Goal: Information Seeking & Learning: Learn about a topic

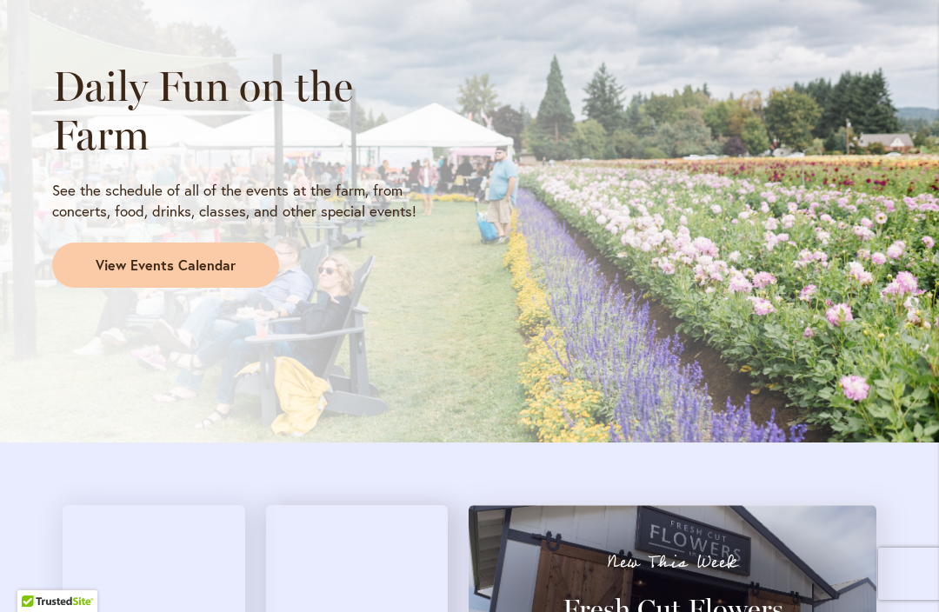
scroll to position [1629, 0]
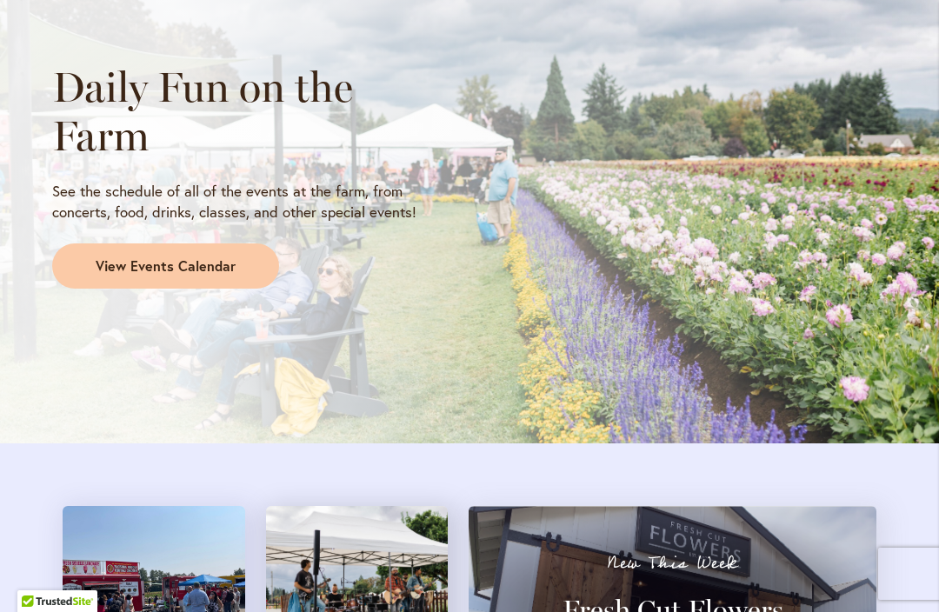
click at [78, 262] on link "View Events Calendar" at bounding box center [165, 265] width 227 height 45
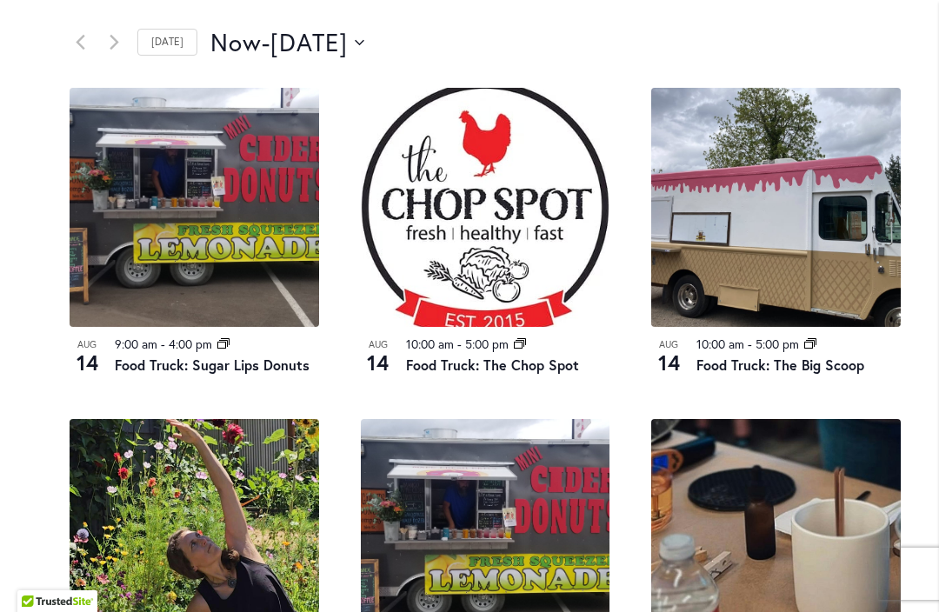
scroll to position [925, 0]
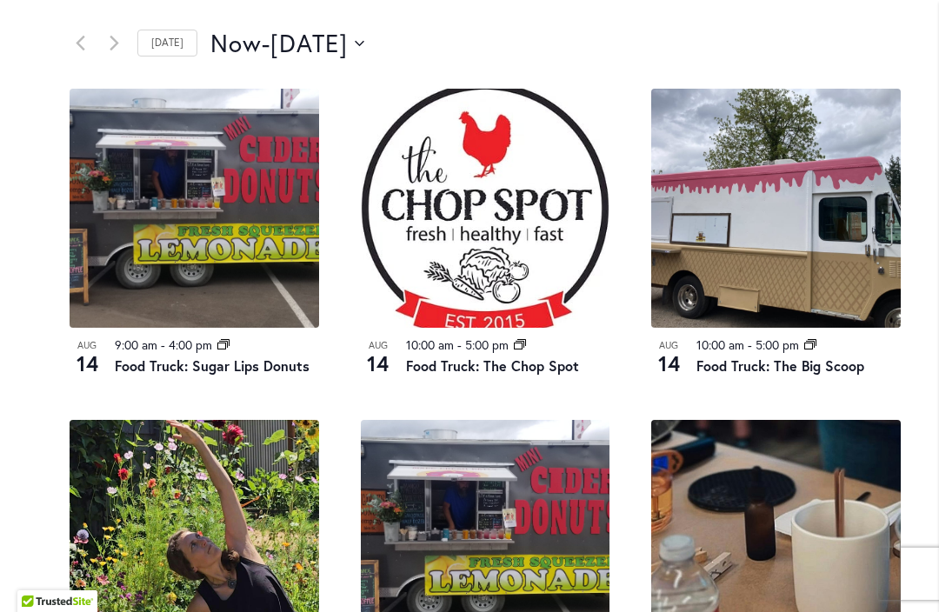
click at [45, 431] on div "12 events found. Home Events Upcoming Events Events Calendar We are very proud …" at bounding box center [485, 559] width 904 height 2410
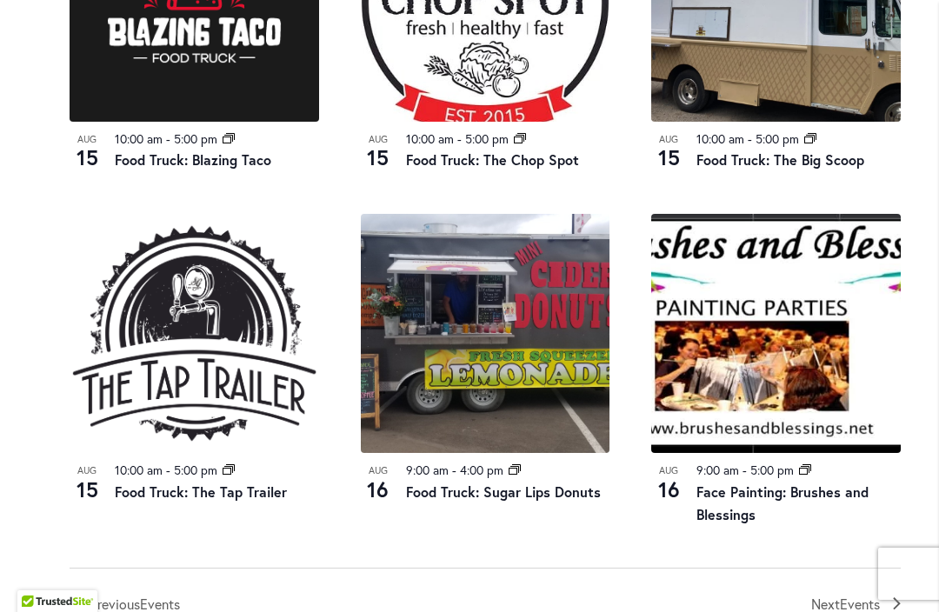
scroll to position [1840, 0]
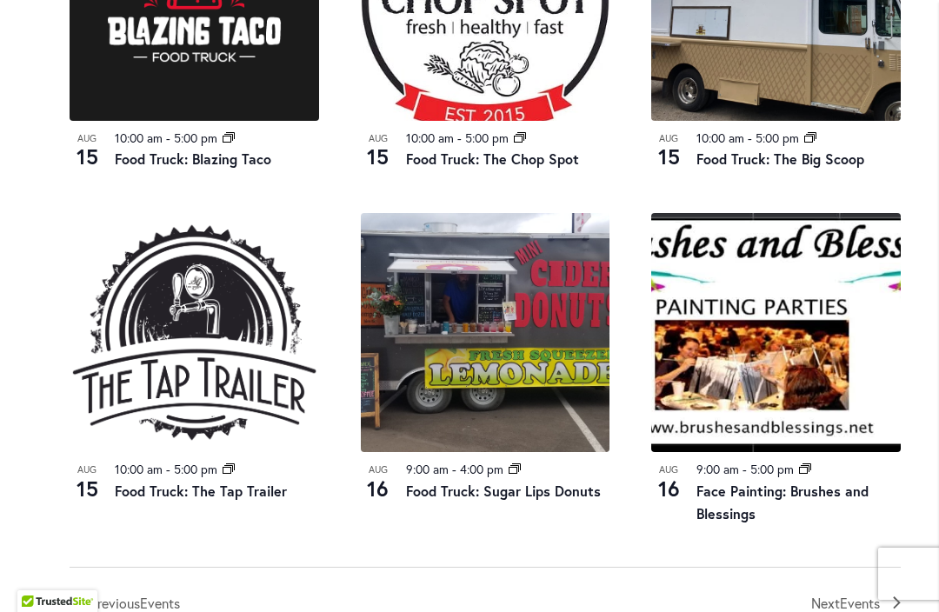
click at [496, 332] on img at bounding box center [486, 332] width 250 height 239
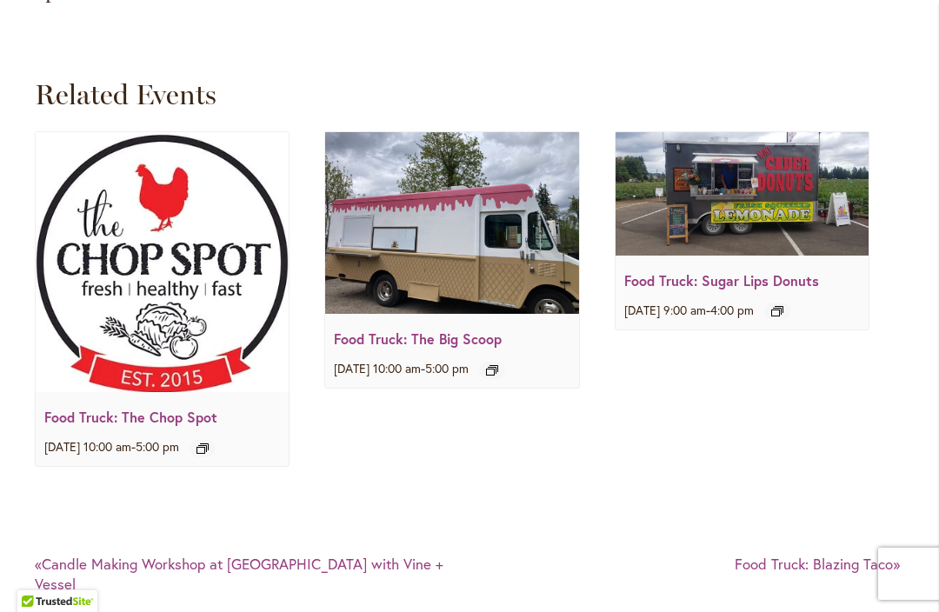
scroll to position [2279, 0]
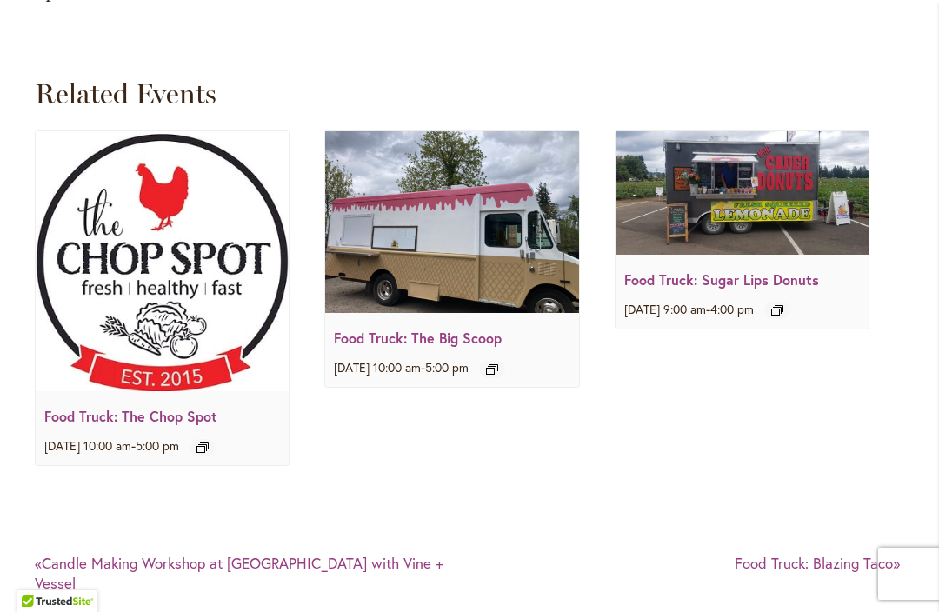
click at [129, 307] on img at bounding box center [162, 261] width 253 height 260
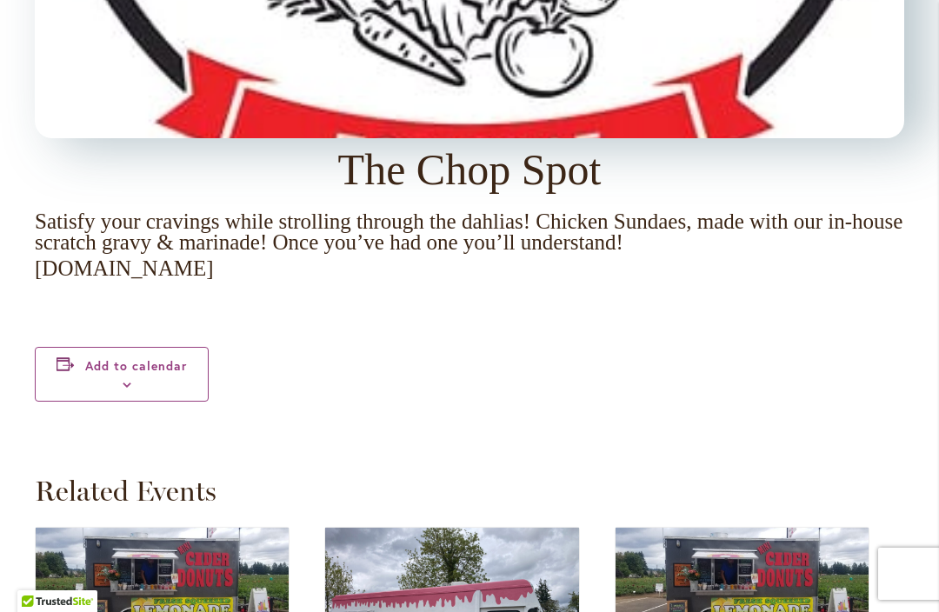
scroll to position [2000, 0]
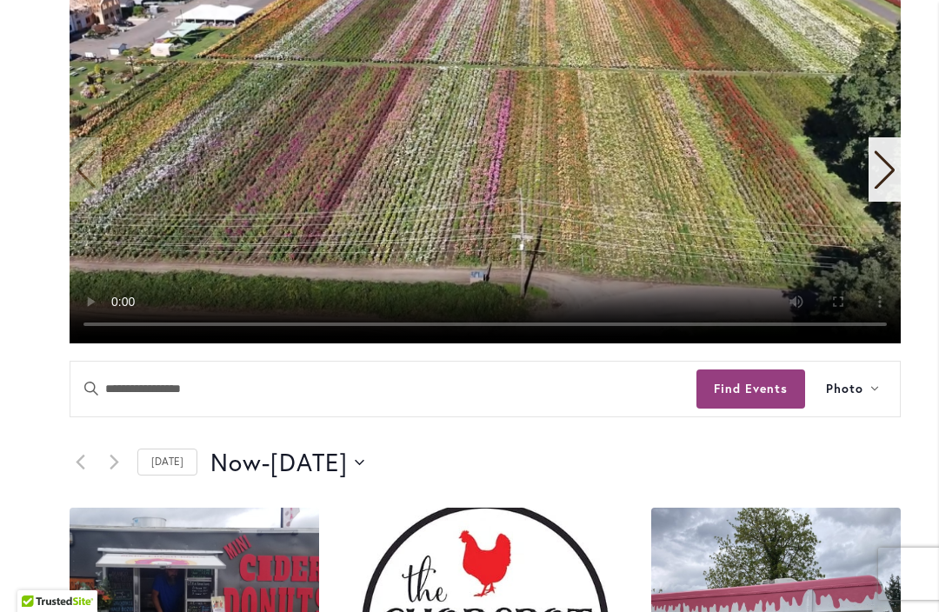
scroll to position [322, 0]
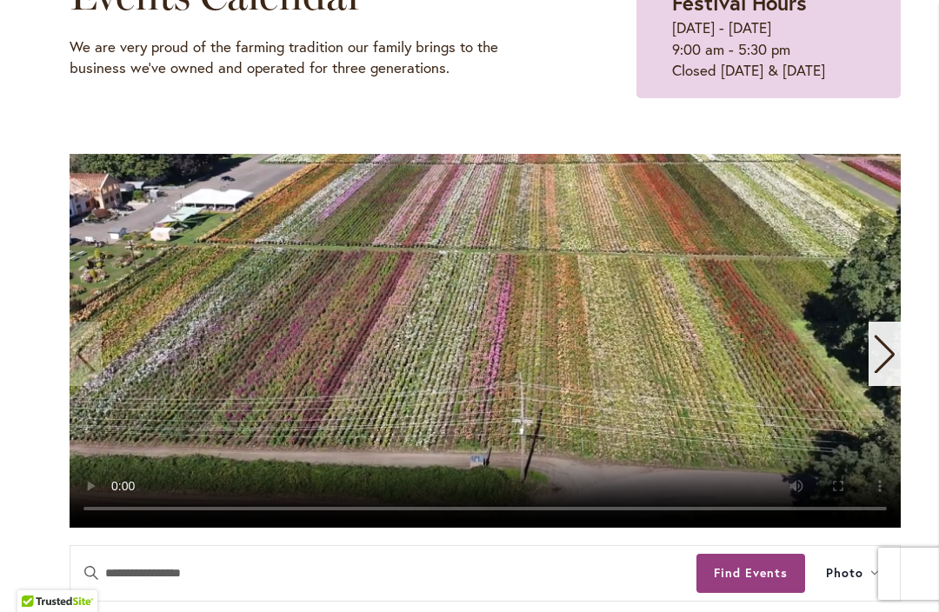
click at [485, 331] on video "1 / 11" at bounding box center [485, 341] width 831 height 374
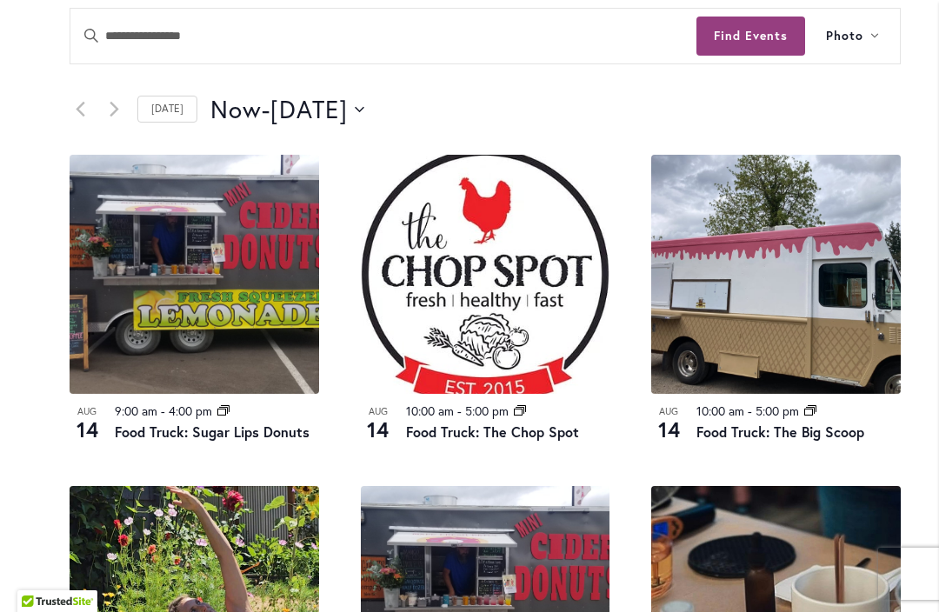
scroll to position [842, 0]
